Goal: Transaction & Acquisition: Purchase product/service

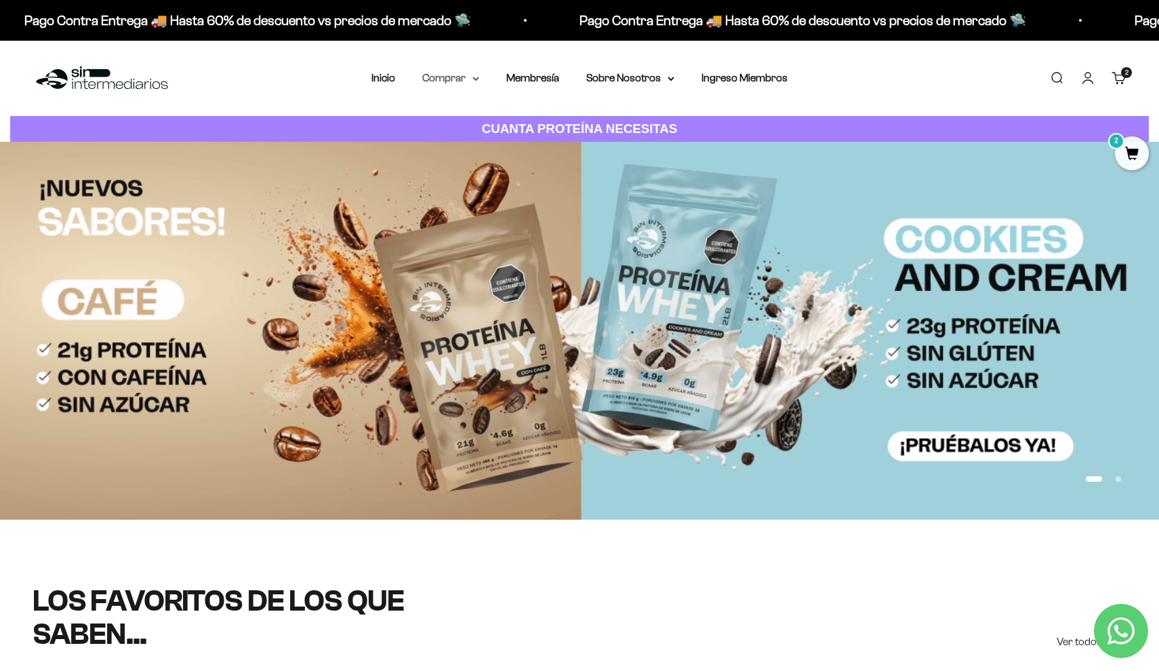
click at [457, 76] on summary "Comprar" at bounding box center [450, 78] width 57 height 18
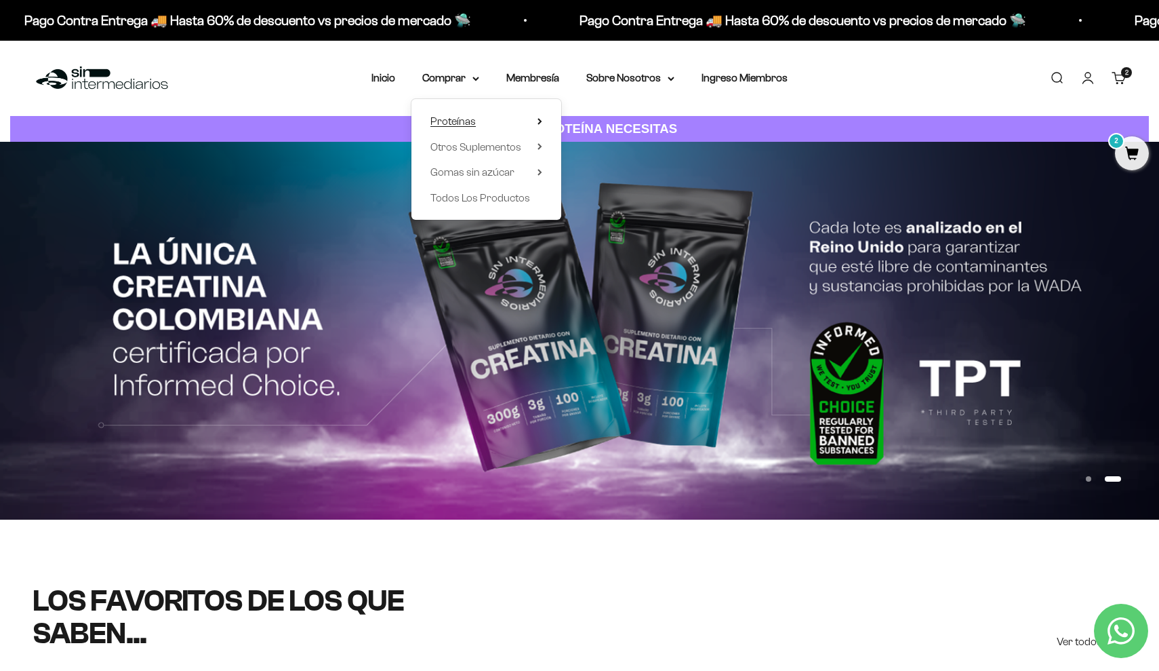
click at [477, 119] on summary "Proteínas" at bounding box center [487, 122] width 112 height 18
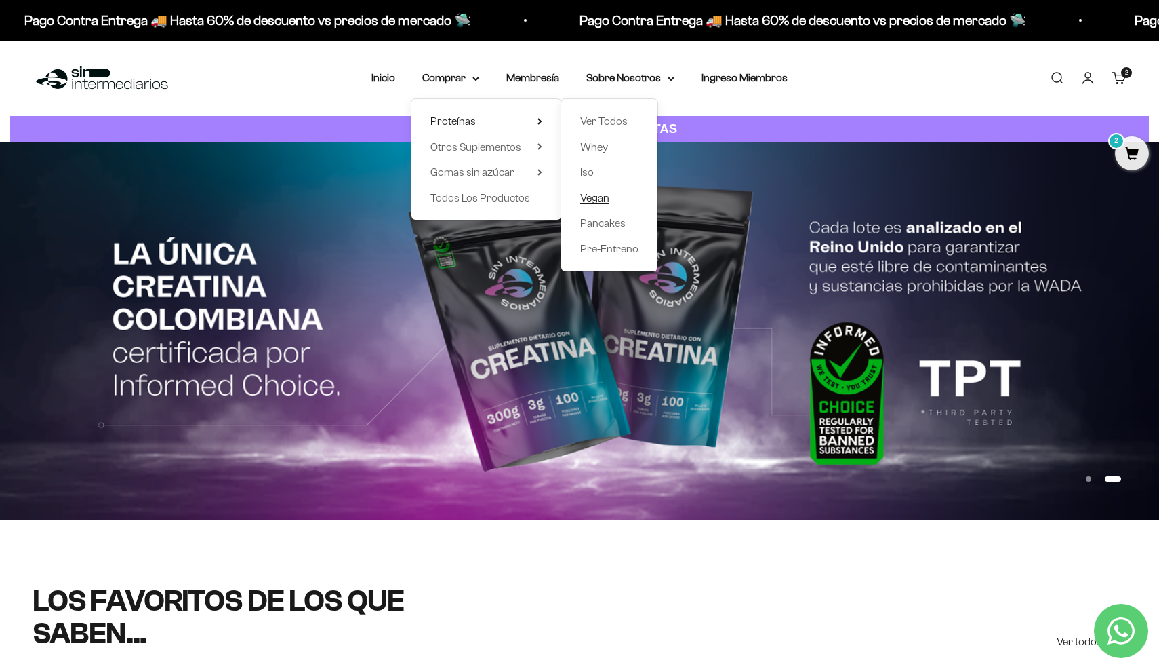
click at [589, 193] on span "Vegan" at bounding box center [594, 198] width 29 height 12
click at [593, 170] on link "Iso" at bounding box center [609, 172] width 58 height 18
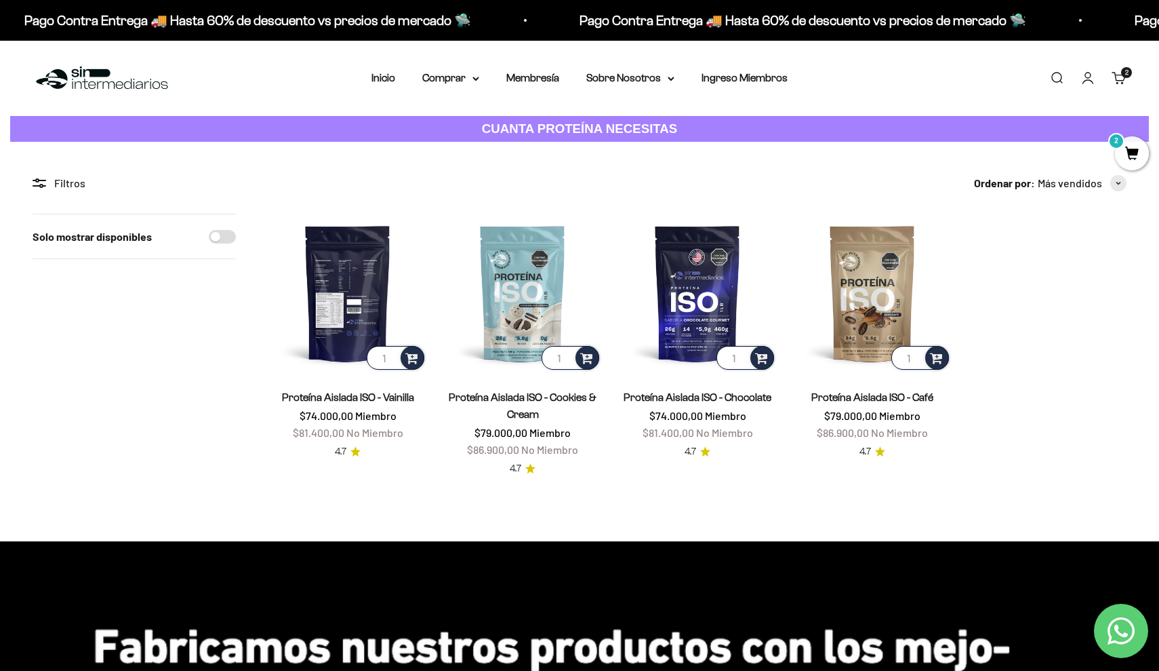
click at [364, 254] on img at bounding box center [348, 293] width 159 height 159
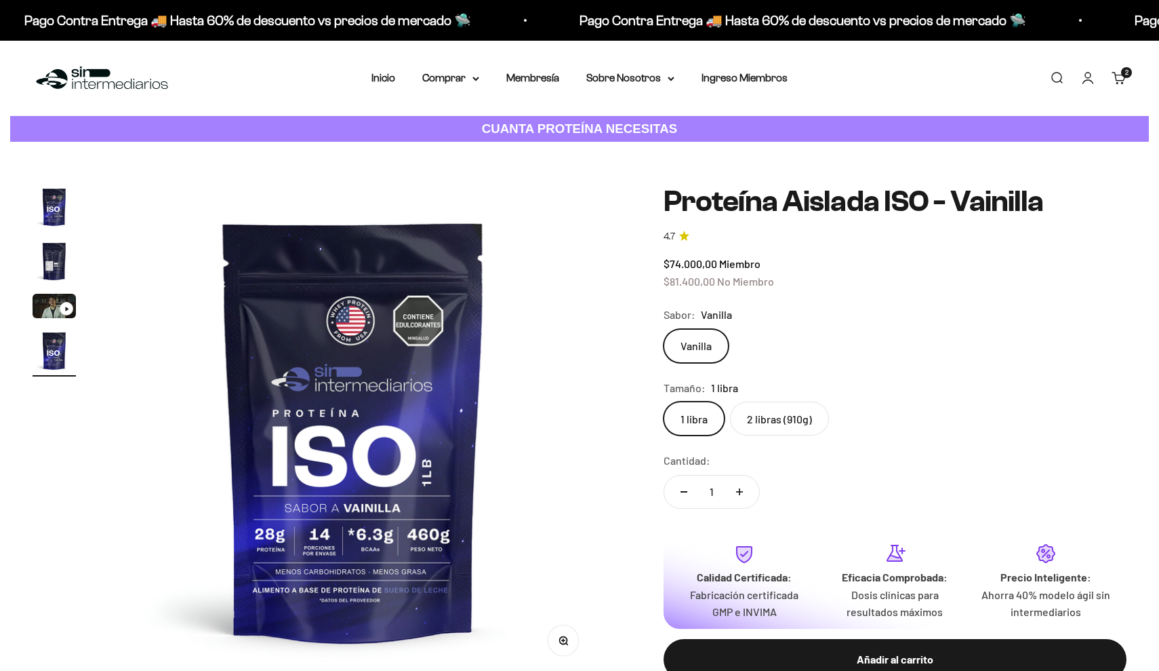
scroll to position [0, 1520]
click at [787, 418] on label "2 libras (910g)" at bounding box center [779, 418] width 99 height 34
click at [664, 401] on input "2 libras (910g)" at bounding box center [663, 401] width 1 height 1
click at [740, 483] on button "Aumentar cantidad" at bounding box center [739, 491] width 39 height 33
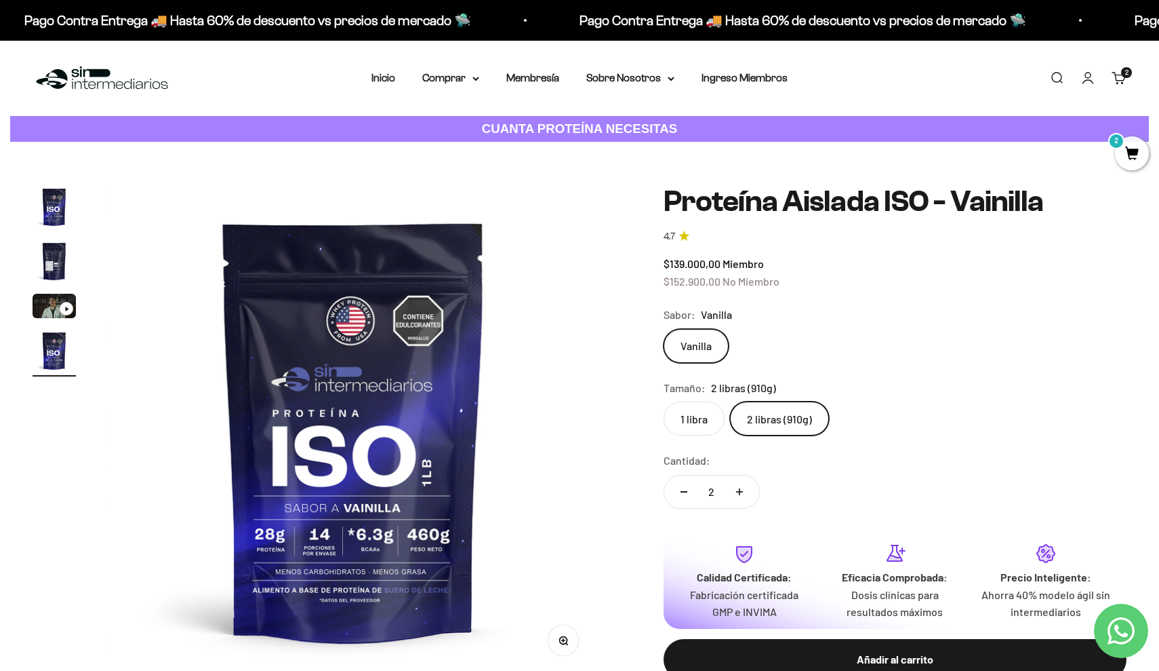
type input "3"
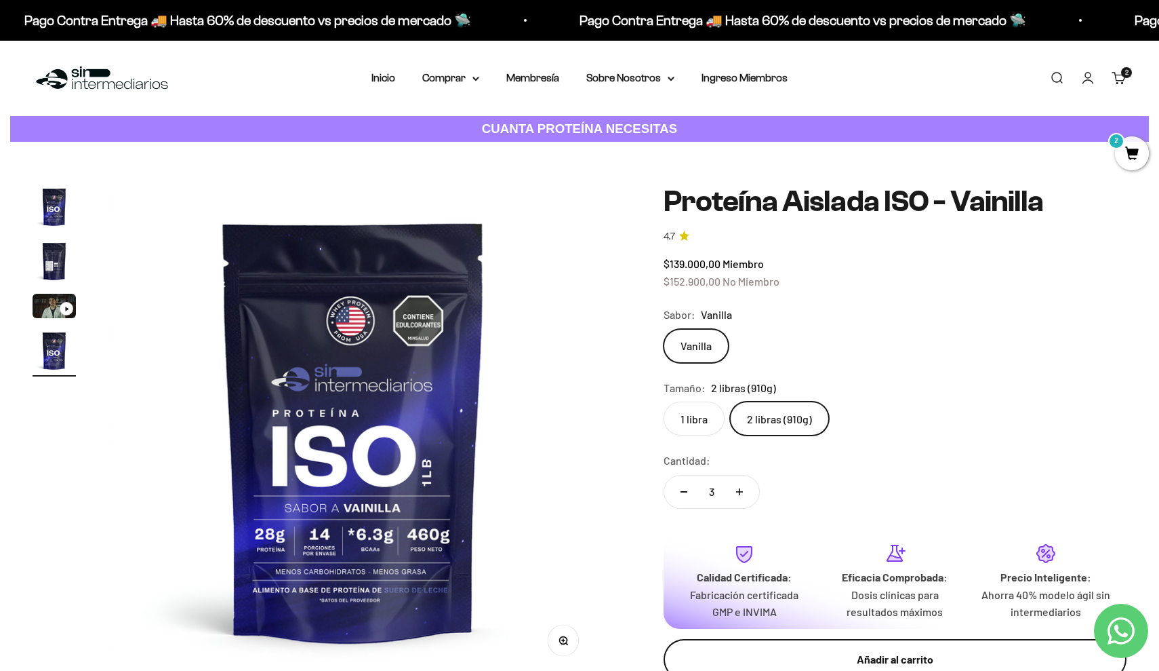
click at [840, 639] on button "Añadir al carrito" at bounding box center [895, 659] width 463 height 41
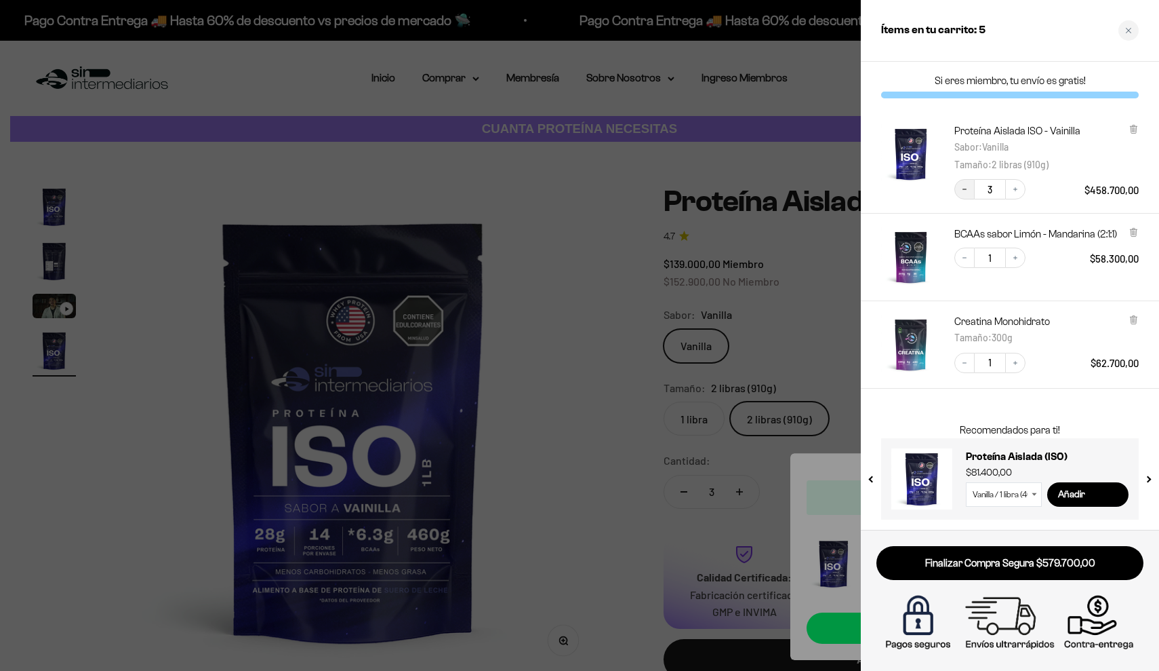
click at [971, 189] on button "Decrease quantity" at bounding box center [965, 189] width 20 height 20
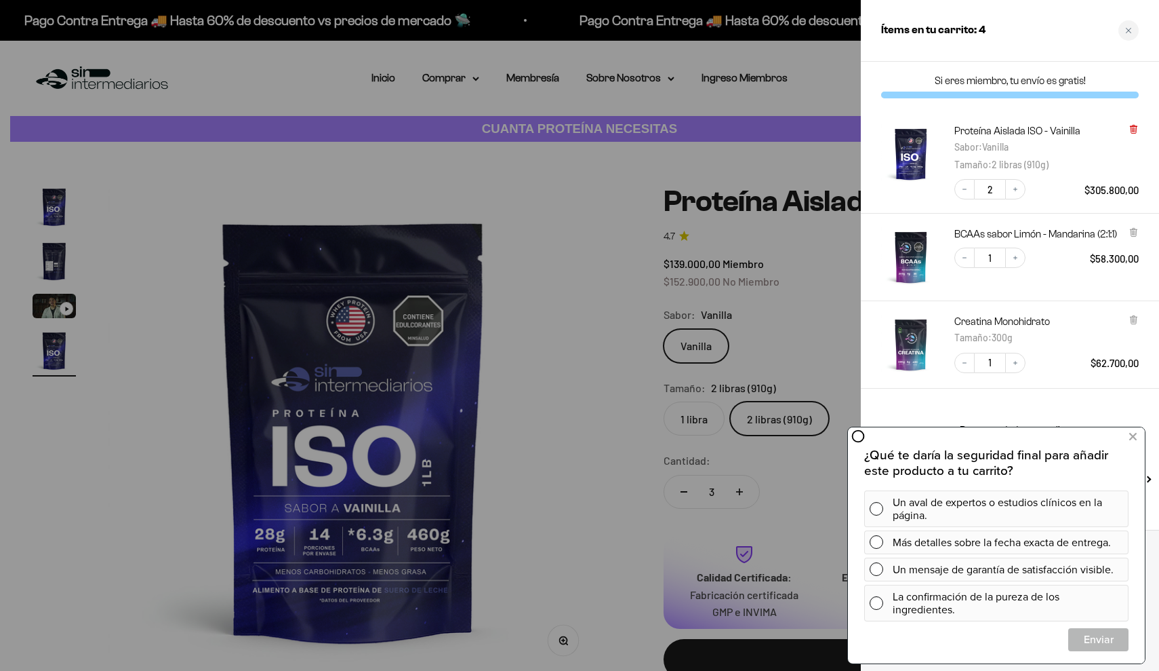
click at [1134, 133] on icon at bounding box center [1133, 129] width 5 height 7
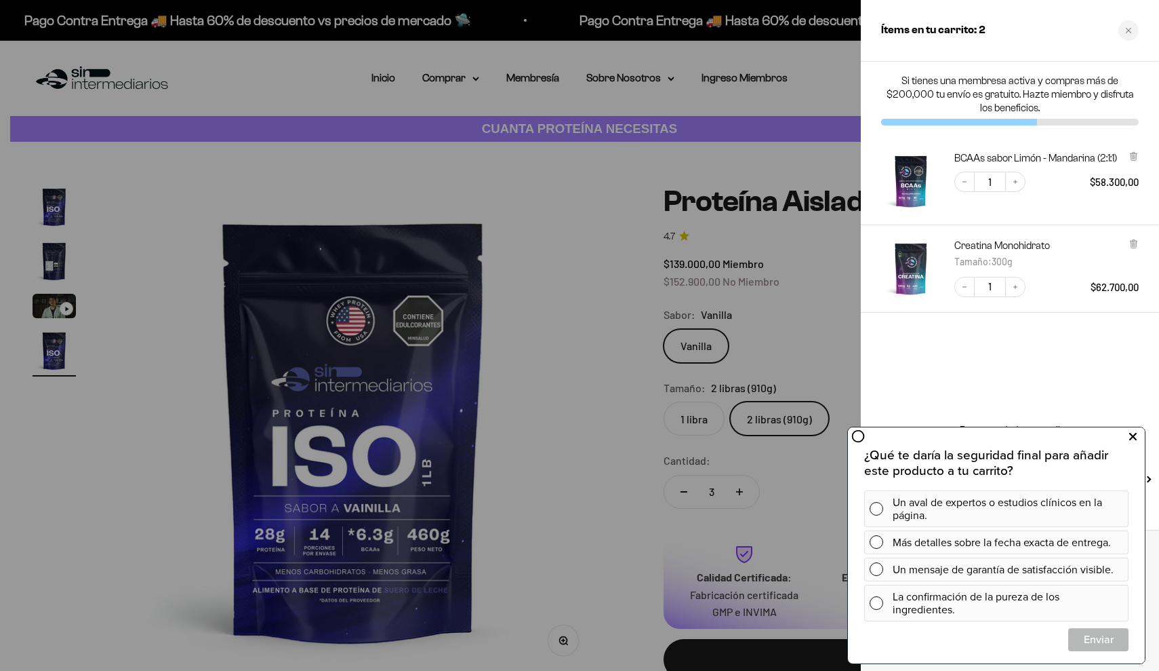
click at [1143, 434] on button at bounding box center [1133, 437] width 24 height 22
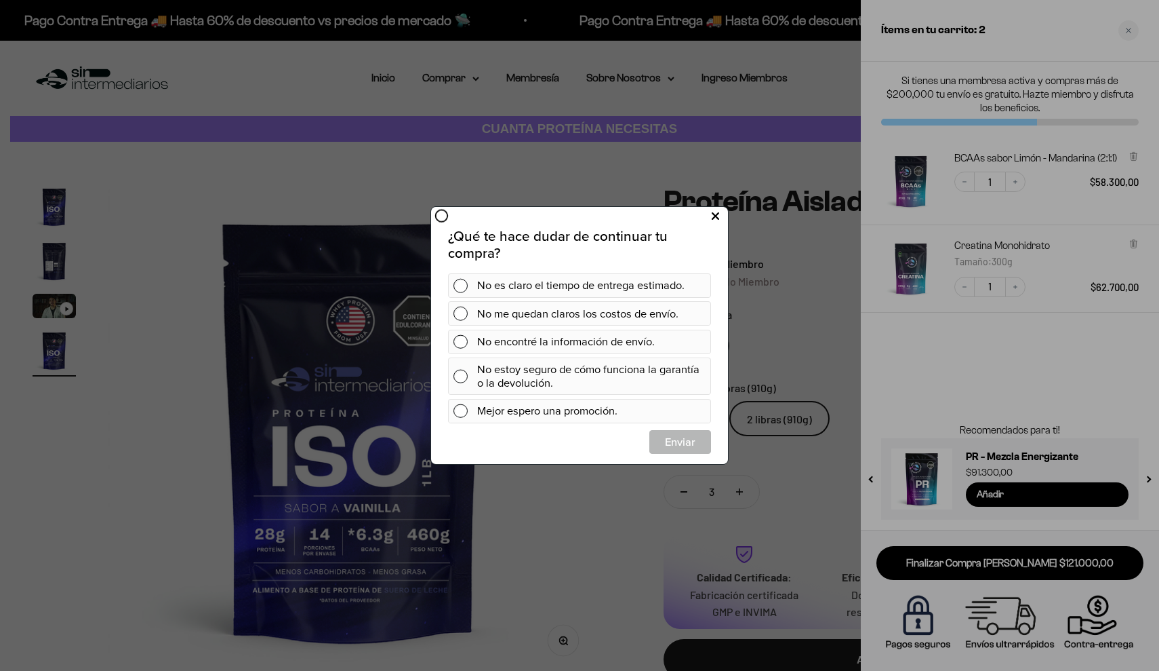
click at [715, 218] on icon at bounding box center [715, 216] width 7 height 18
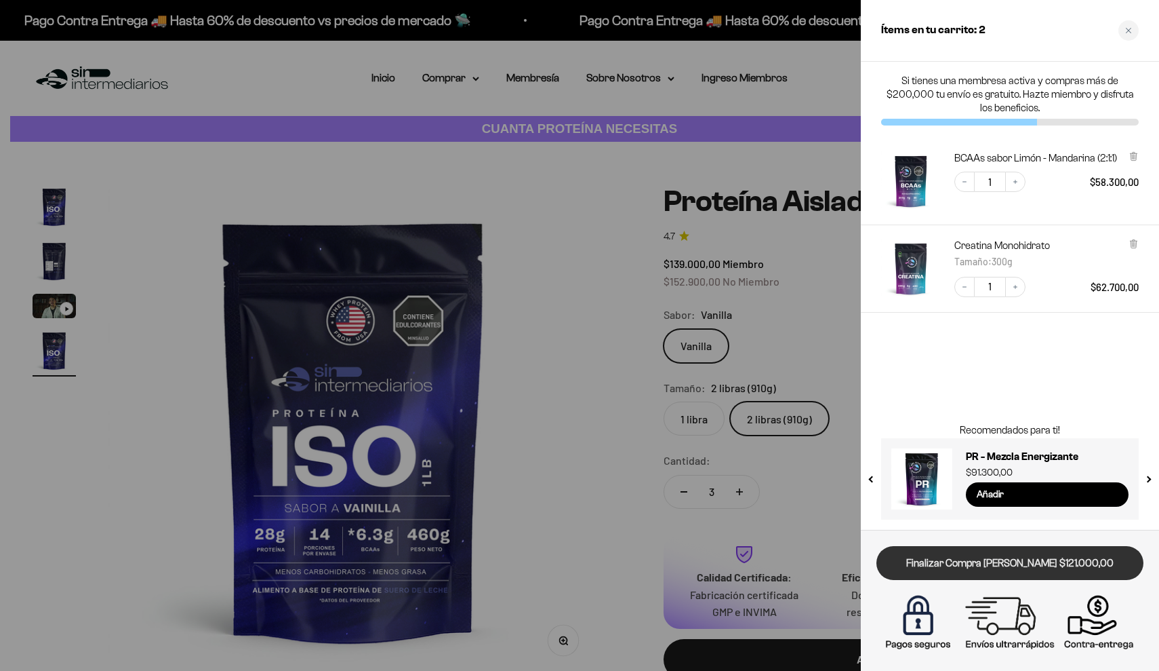
click at [1018, 566] on link "Finalizar Compra [PERSON_NAME] $121.000,00" at bounding box center [1010, 563] width 267 height 35
